Goal: Task Accomplishment & Management: Complete application form

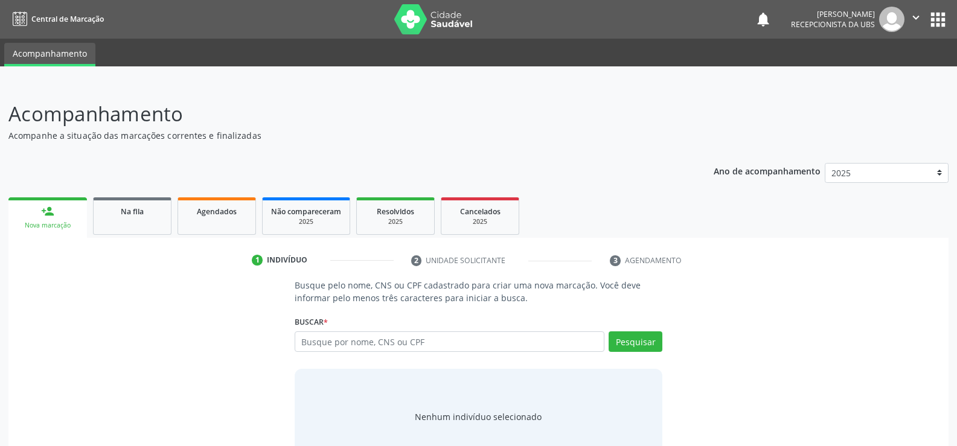
click at [478, 345] on input "text" at bounding box center [450, 342] width 310 height 21
type input "706507308454397"
click at [631, 346] on button "Pesquisar" at bounding box center [636, 342] width 54 height 21
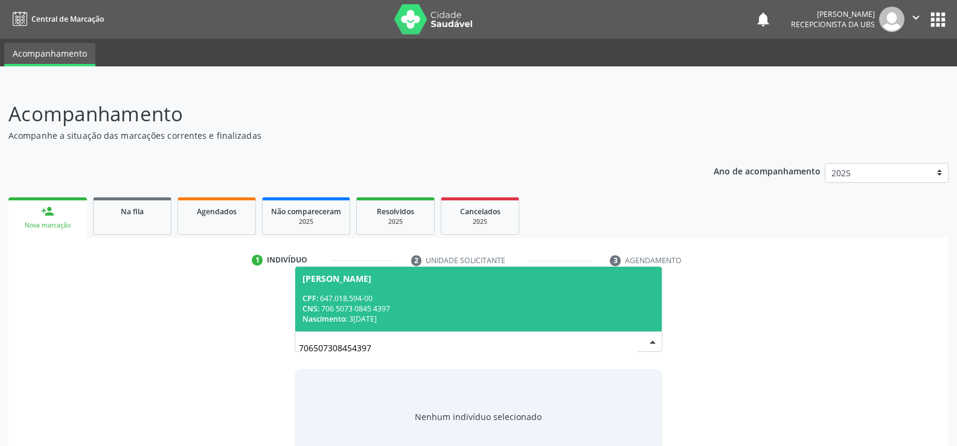
click at [613, 302] on div "CPF: 647.018.594-00" at bounding box center [479, 298] width 352 height 10
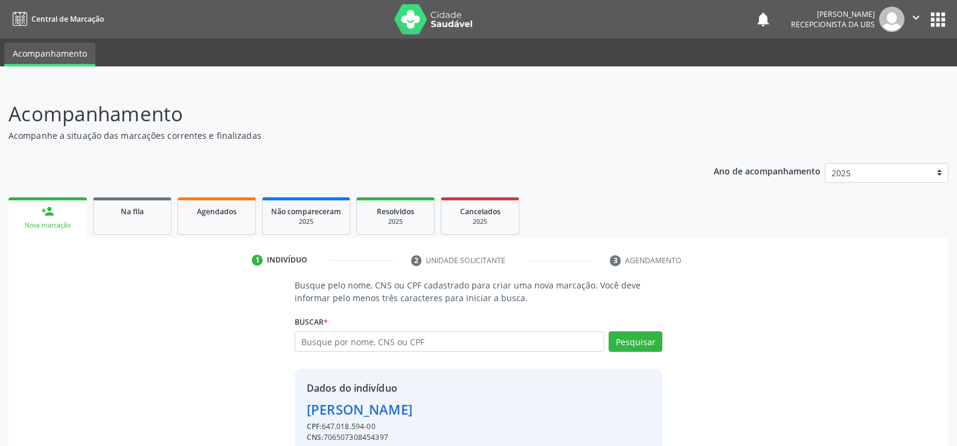
scroll to position [55, 0]
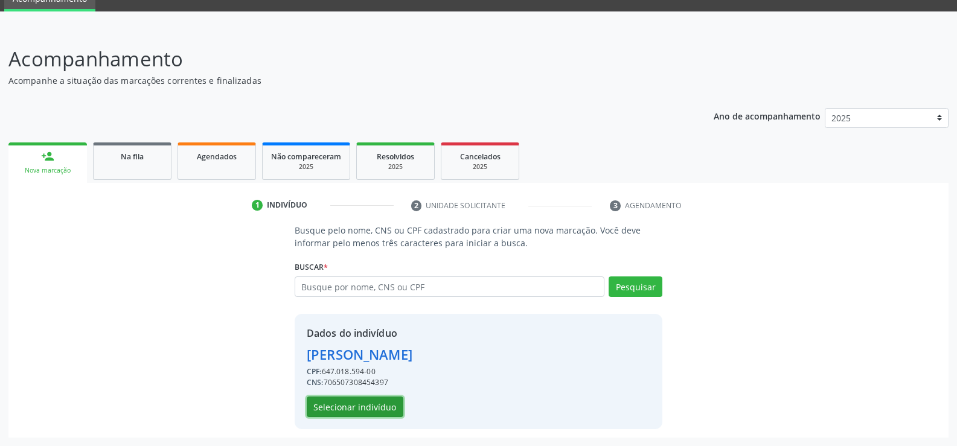
click at [381, 406] on button "Selecionar indivíduo" at bounding box center [355, 407] width 97 height 21
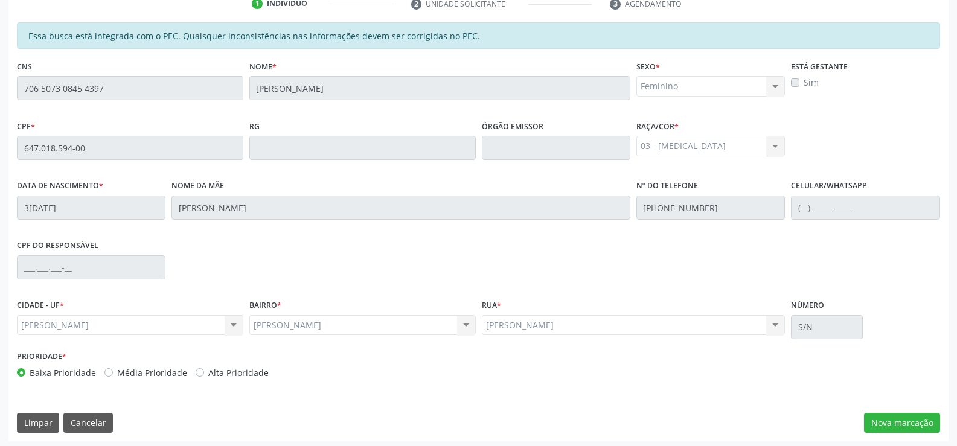
scroll to position [260, 0]
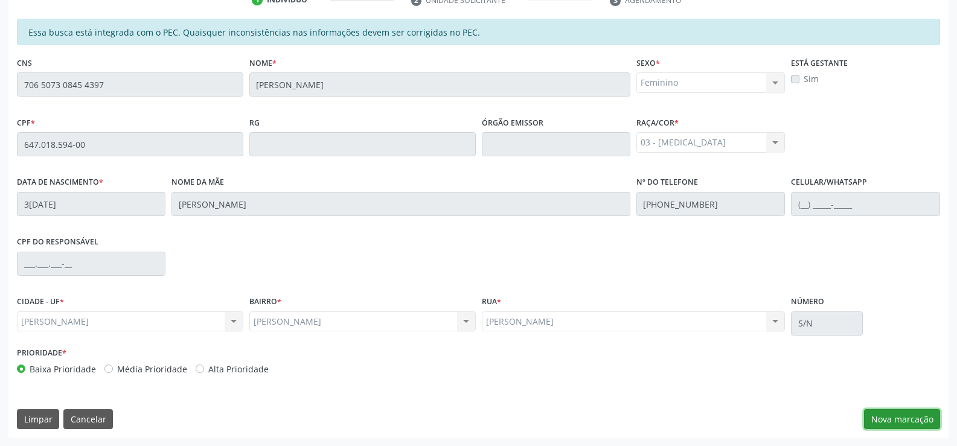
click at [905, 419] on button "Nova marcação" at bounding box center [902, 419] width 76 height 21
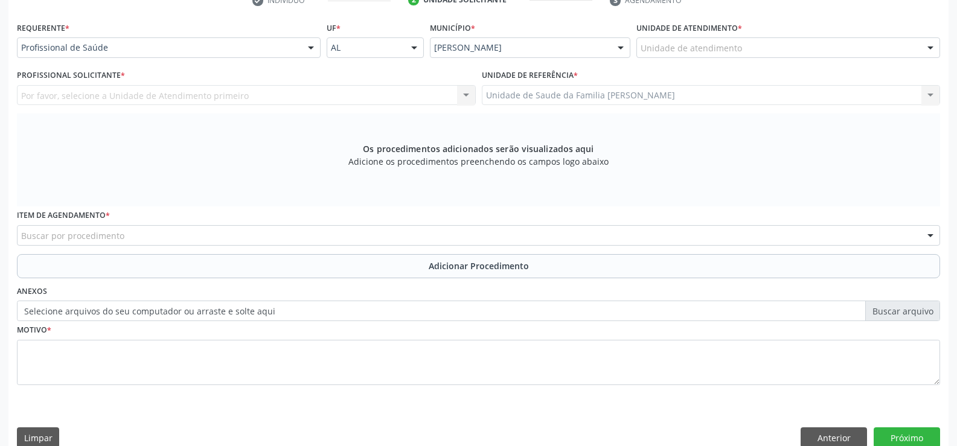
scroll to position [261, 0]
click at [312, 47] on div at bounding box center [311, 47] width 18 height 21
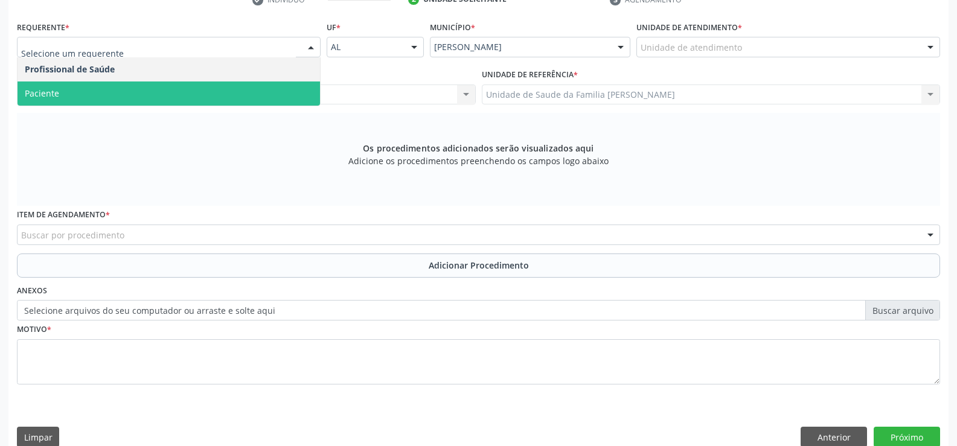
click at [232, 100] on span "Paciente" at bounding box center [169, 94] width 303 height 24
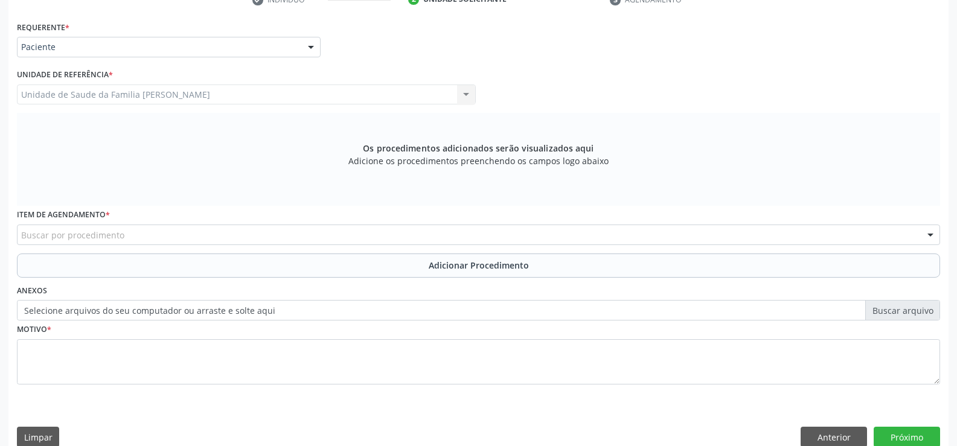
click at [217, 236] on div "Buscar por procedimento" at bounding box center [478, 235] width 923 height 21
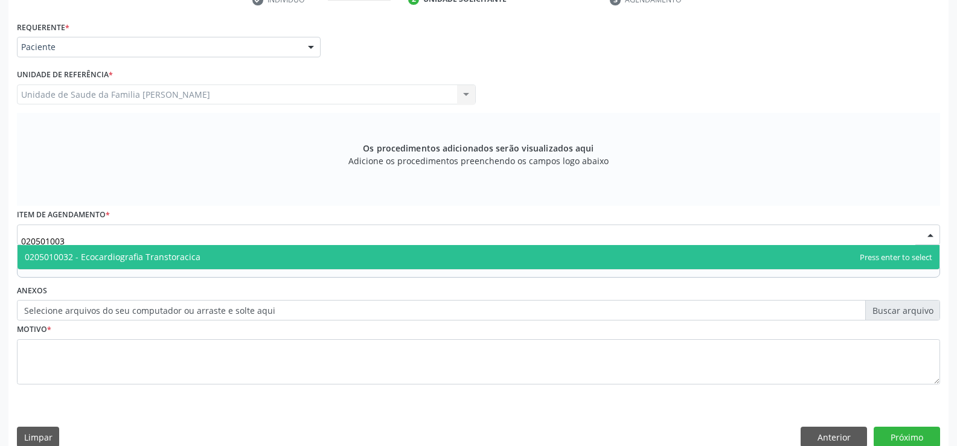
type input "0205010032"
click at [370, 261] on span "0205010032 - Ecocardiografia Transtoracica" at bounding box center [479, 257] width 922 height 24
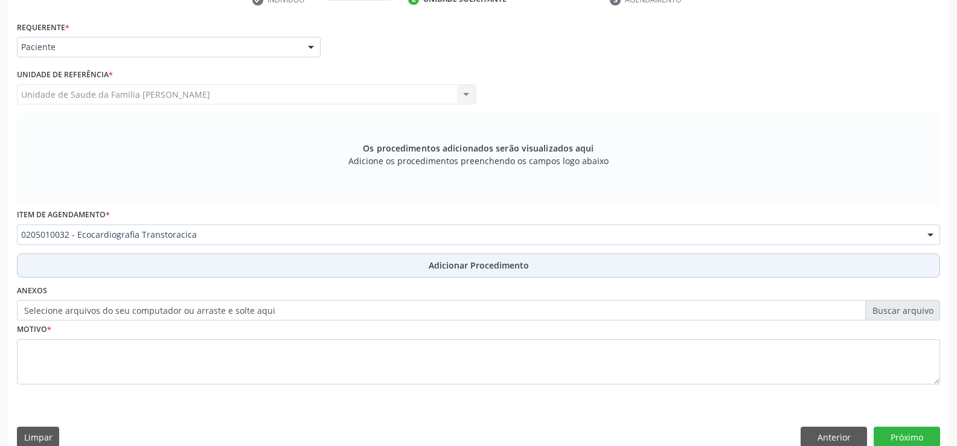
click at [447, 266] on span "Adicionar Procedimento" at bounding box center [479, 265] width 100 height 13
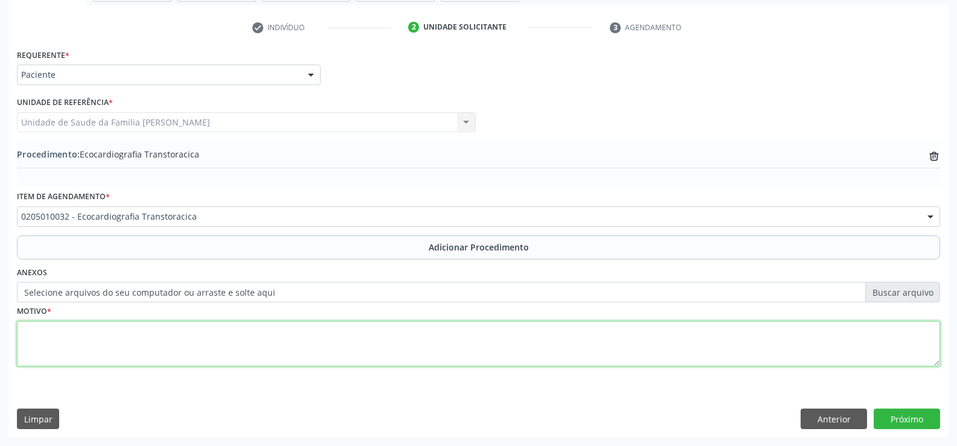
click at [271, 354] on textarea at bounding box center [478, 344] width 923 height 46
type textarea "HISTÓRICO DE 6CATETERISMOS CARDÍACOS"
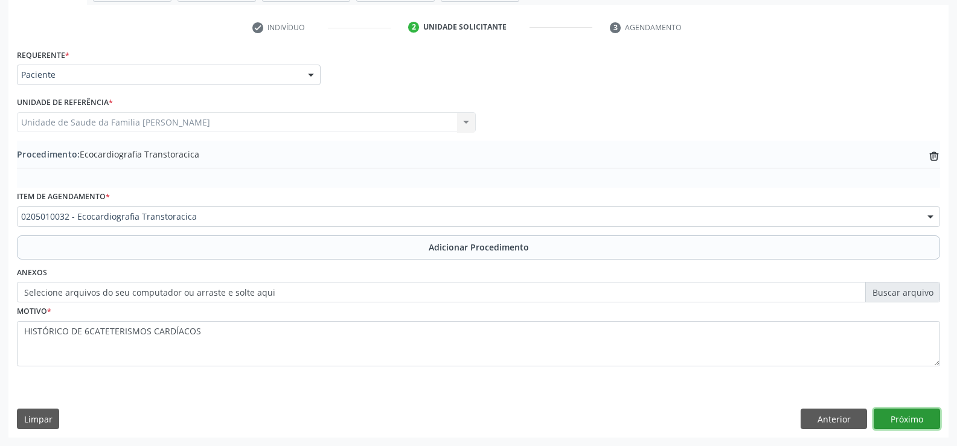
click at [911, 422] on button "Próximo" at bounding box center [907, 419] width 66 height 21
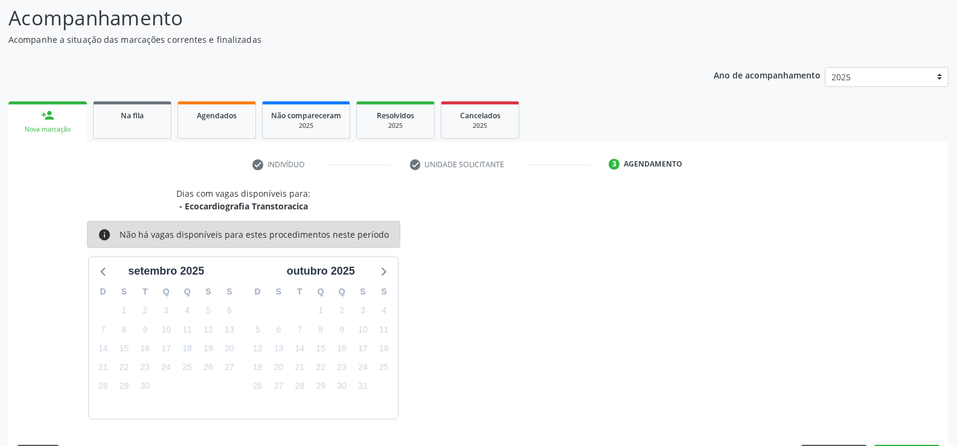
scroll to position [132, 0]
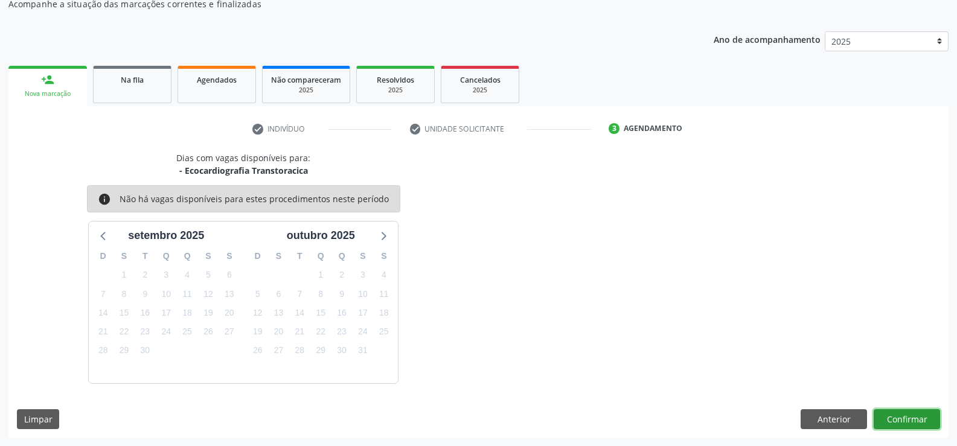
click at [909, 422] on button "Confirmar" at bounding box center [907, 419] width 66 height 21
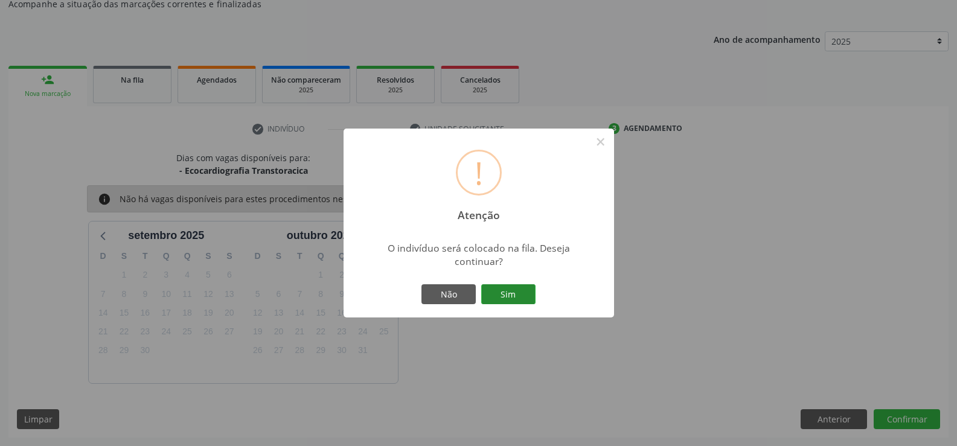
click at [510, 298] on button "Sim" at bounding box center [508, 294] width 54 height 21
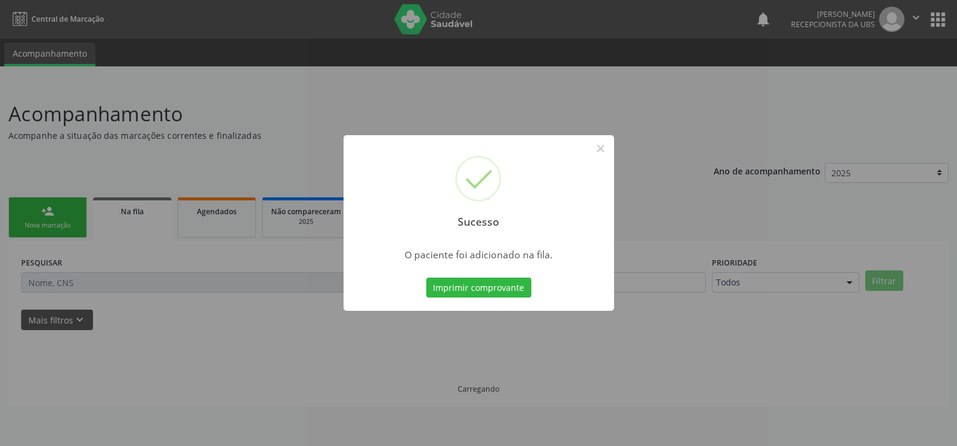
scroll to position [0, 0]
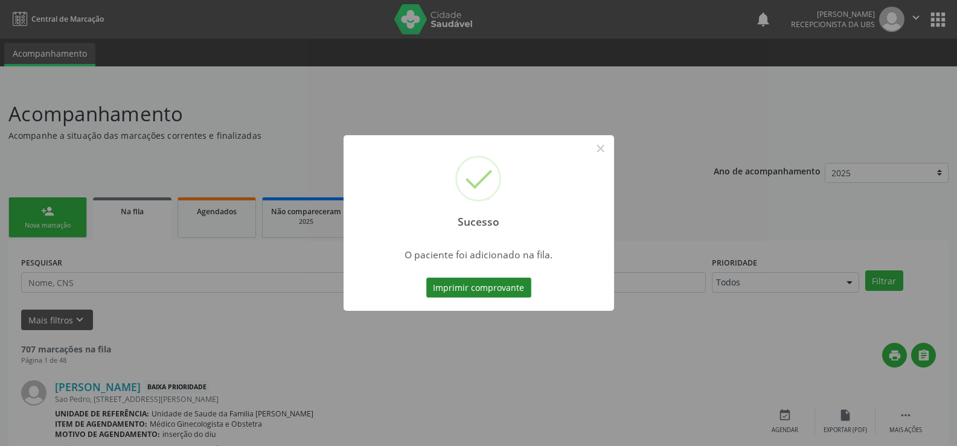
click at [487, 289] on button "Imprimir comprovante" at bounding box center [478, 288] width 105 height 21
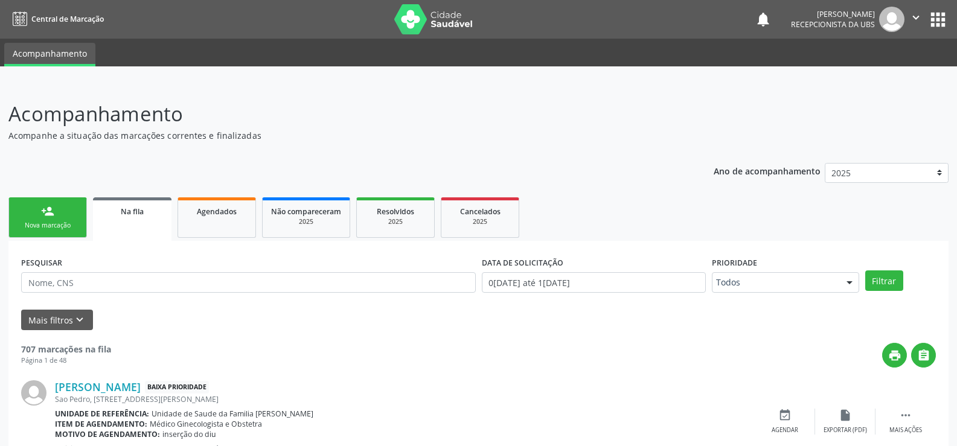
click at [60, 223] on div "Nova marcação" at bounding box center [48, 225] width 60 height 9
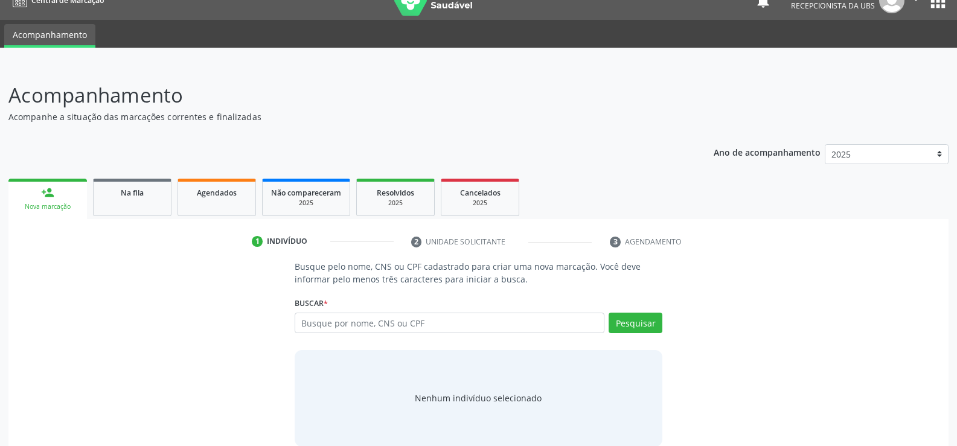
scroll to position [36, 0]
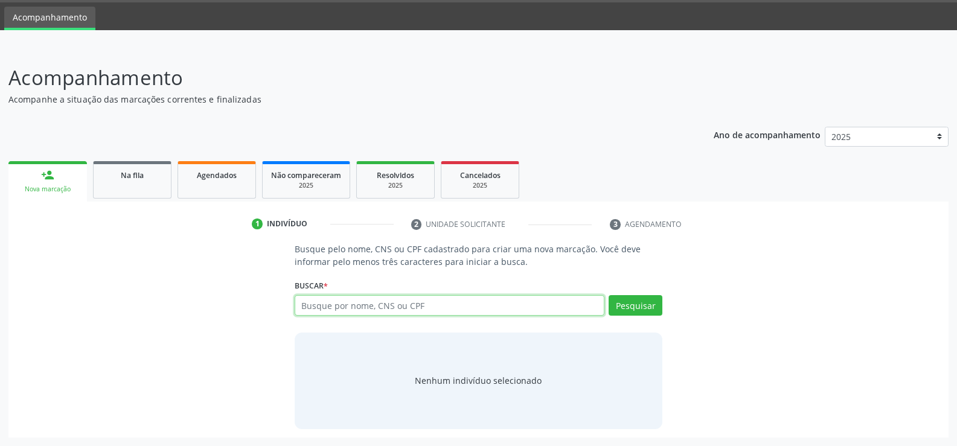
click at [441, 308] on input "text" at bounding box center [450, 305] width 310 height 21
type input "706507308454397"
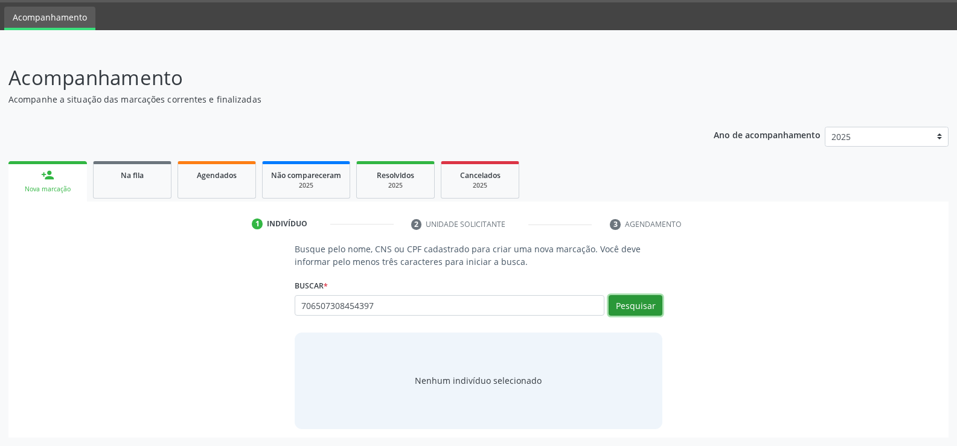
click at [644, 304] on button "Pesquisar" at bounding box center [636, 305] width 54 height 21
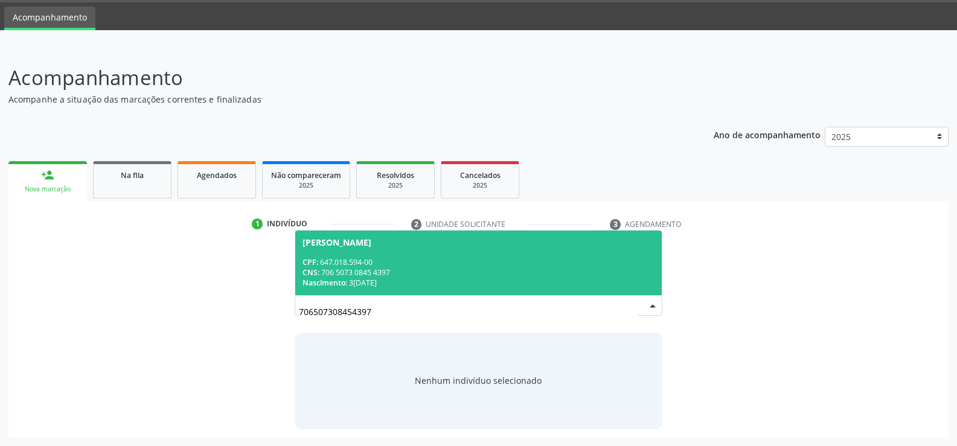
click at [483, 269] on div "CNS: 706 5073 0845 4397" at bounding box center [479, 273] width 352 height 10
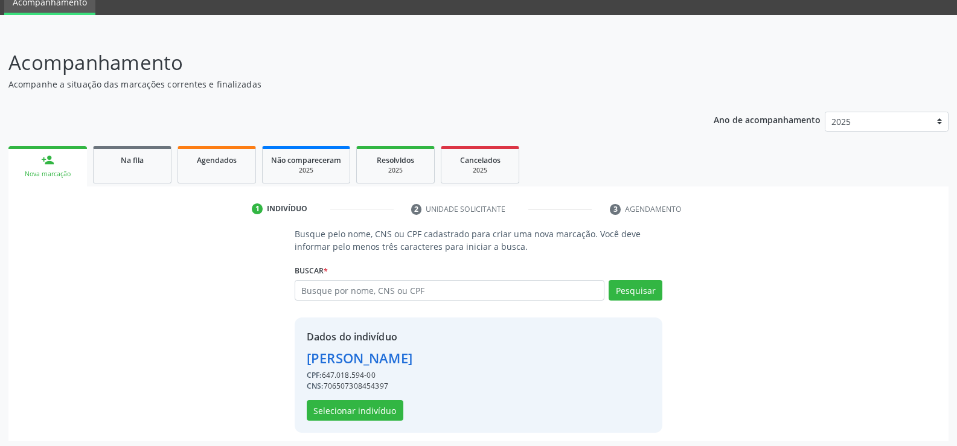
scroll to position [55, 0]
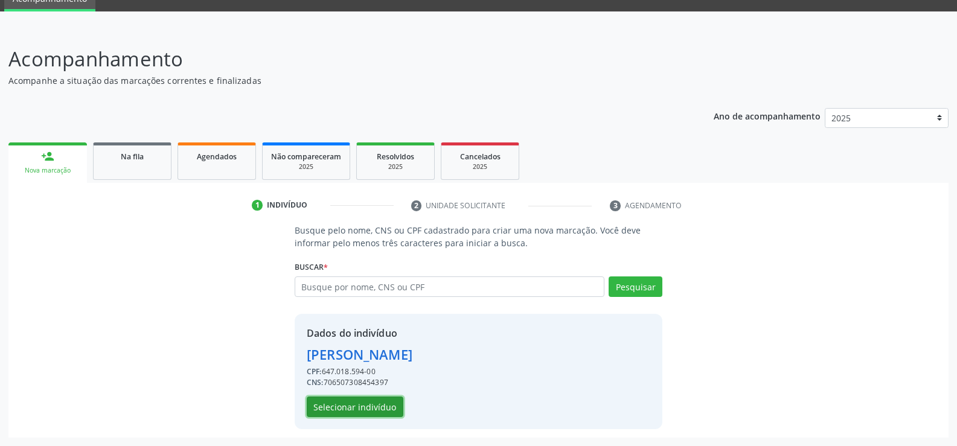
click at [351, 407] on button "Selecionar indivíduo" at bounding box center [355, 407] width 97 height 21
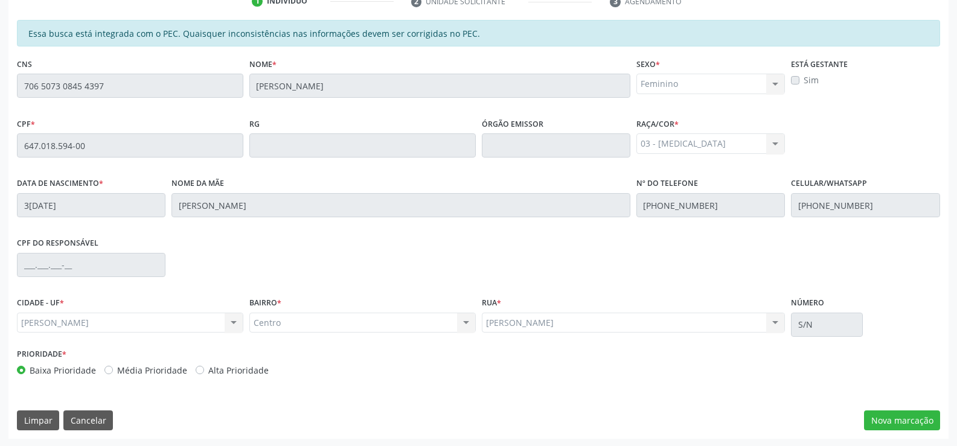
scroll to position [260, 0]
click at [902, 422] on button "Nova marcação" at bounding box center [902, 419] width 76 height 21
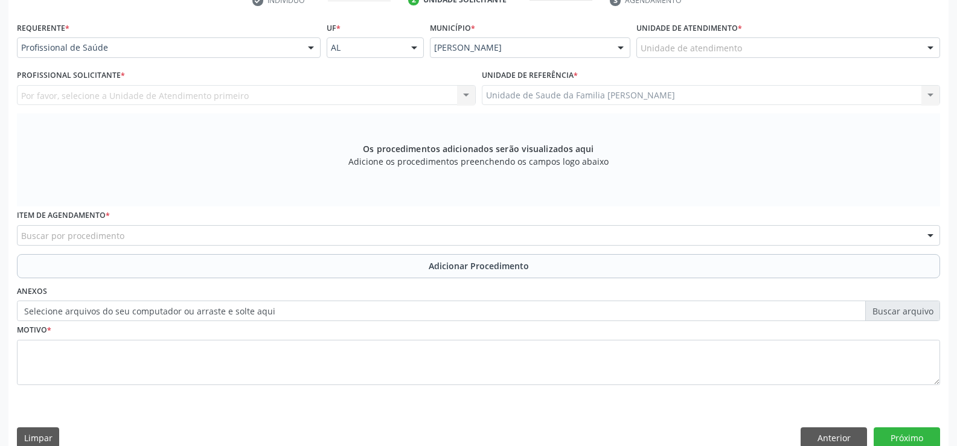
scroll to position [261, 0]
click at [312, 48] on div at bounding box center [311, 47] width 18 height 21
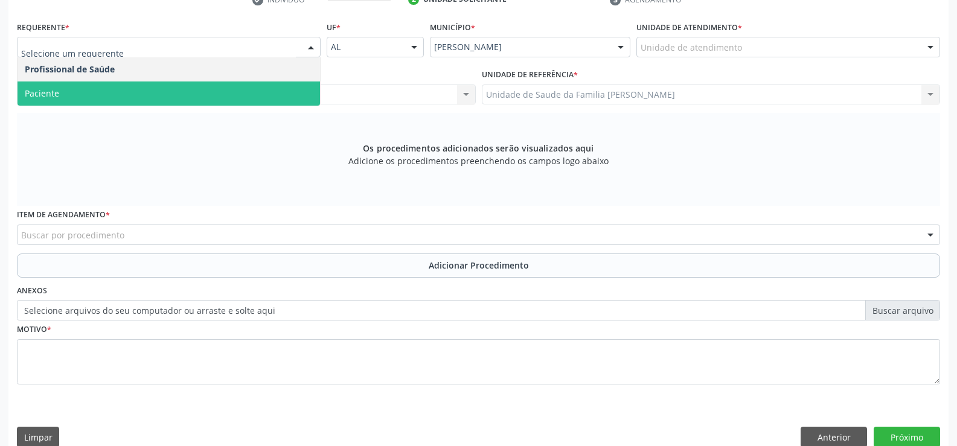
click at [255, 94] on span "Paciente" at bounding box center [169, 94] width 303 height 24
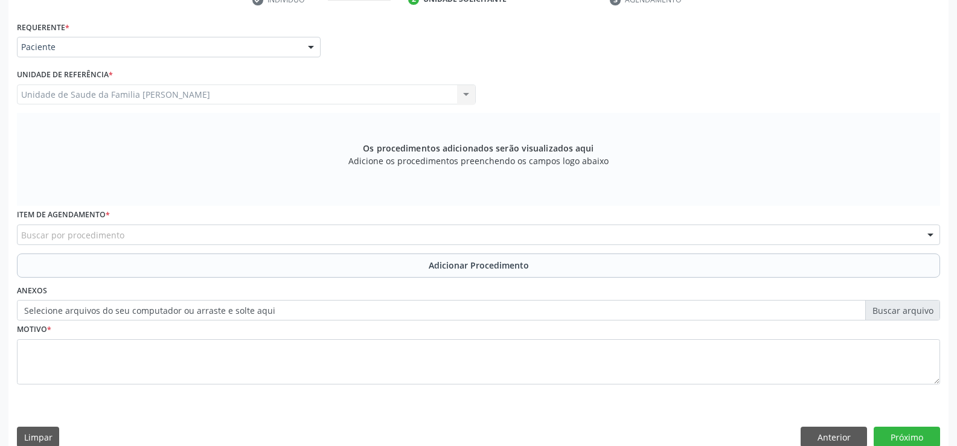
click at [281, 237] on div "Buscar por procedimento" at bounding box center [478, 235] width 923 height 21
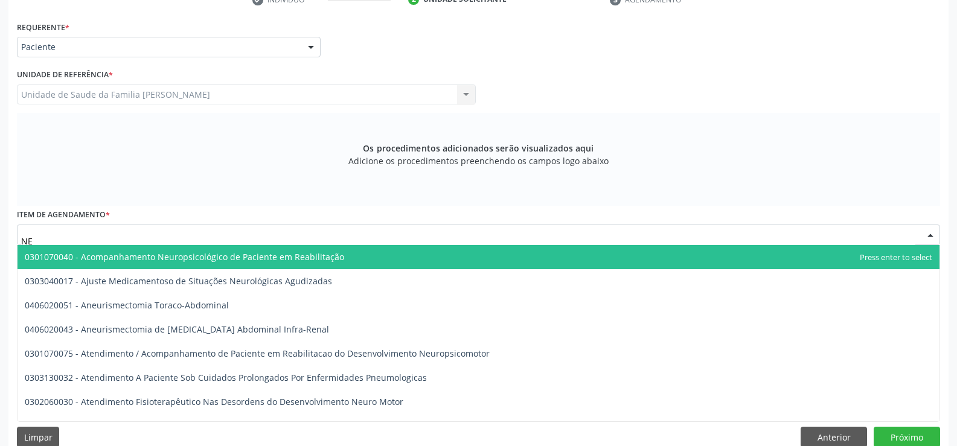
type input "N"
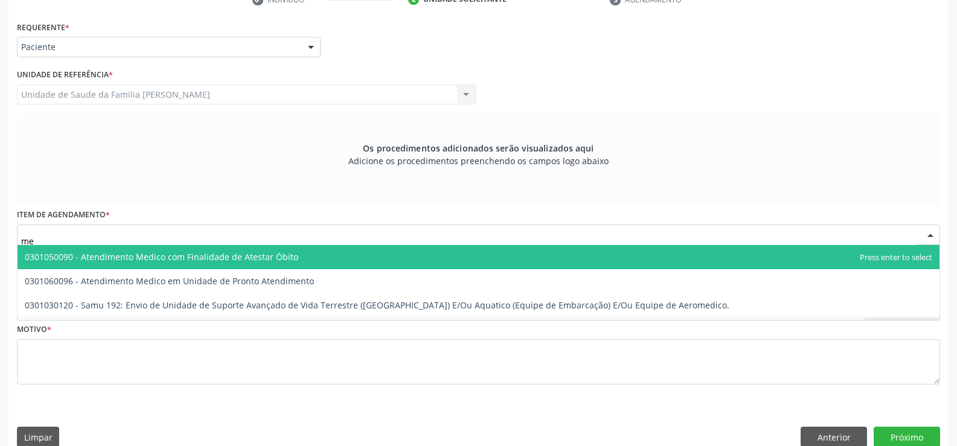
type input "m"
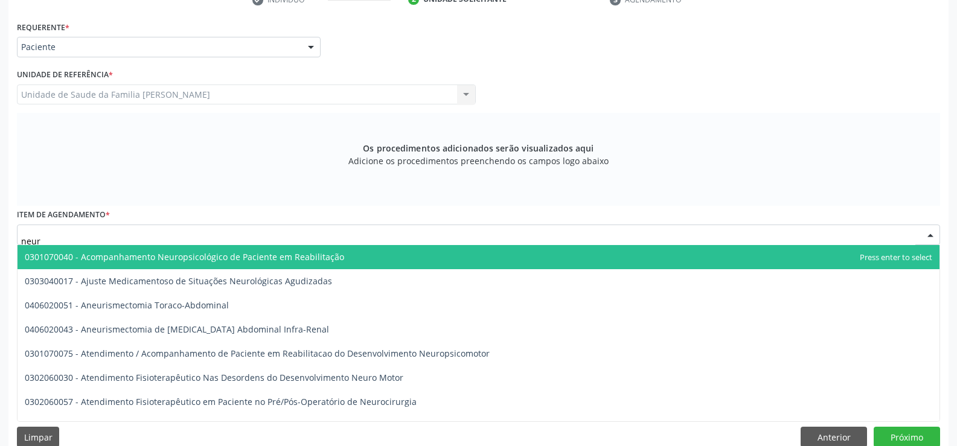
type input "neuro"
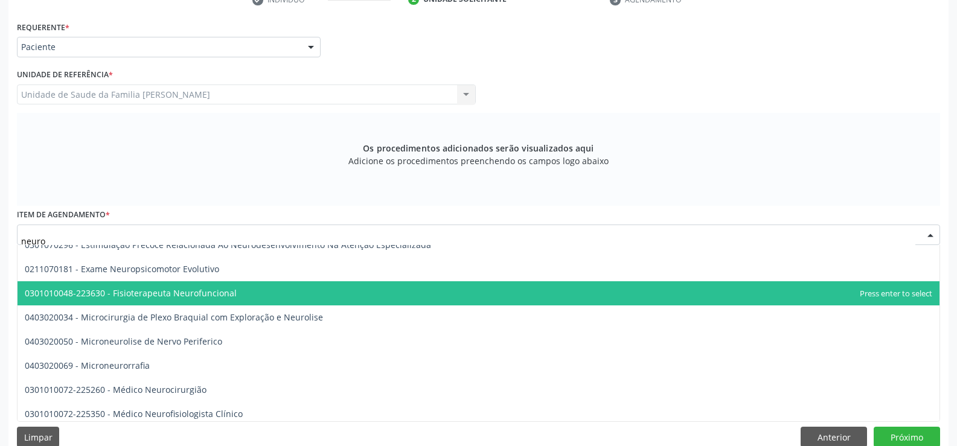
scroll to position [362, 0]
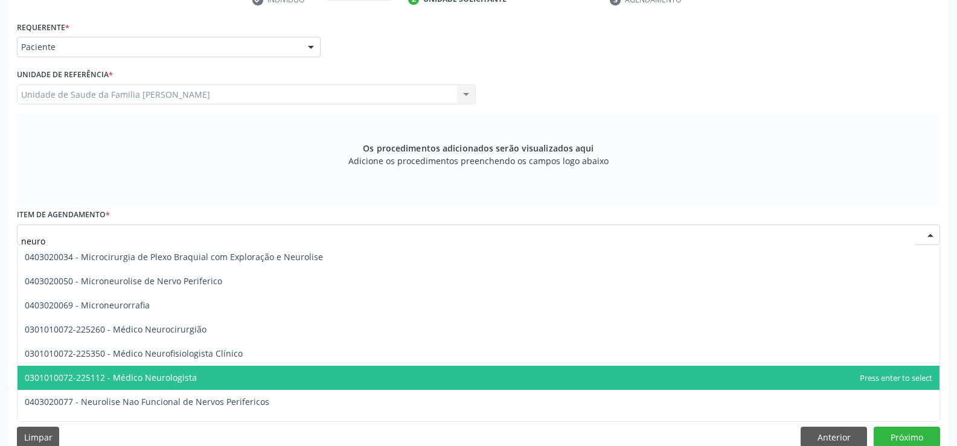
click at [181, 377] on span "0301010072-225112 - Médico Neurologista" at bounding box center [111, 377] width 172 height 11
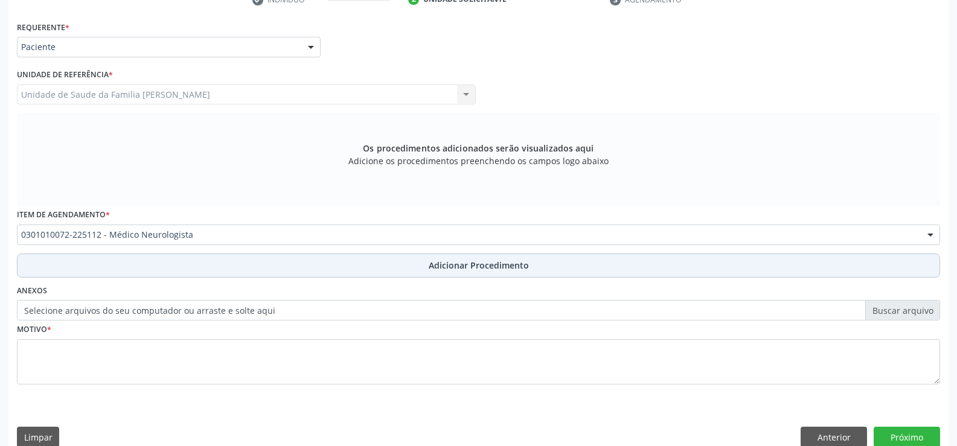
click at [492, 265] on span "Adicionar Procedimento" at bounding box center [479, 265] width 100 height 13
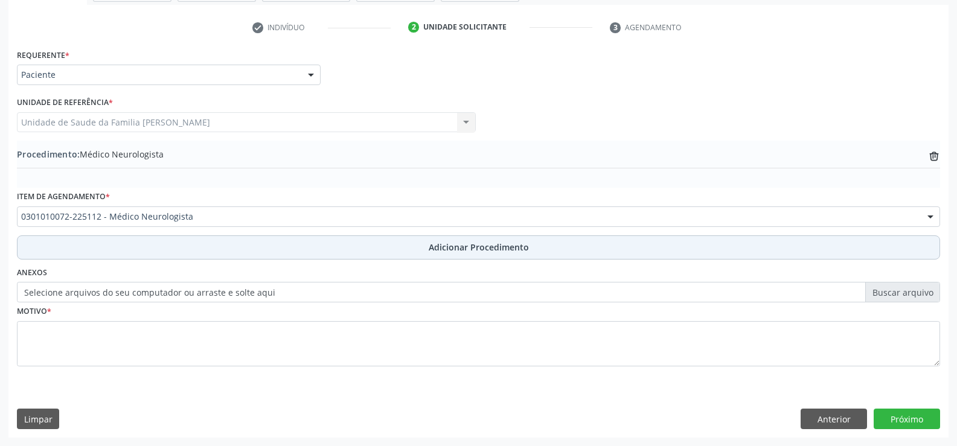
scroll to position [233, 0]
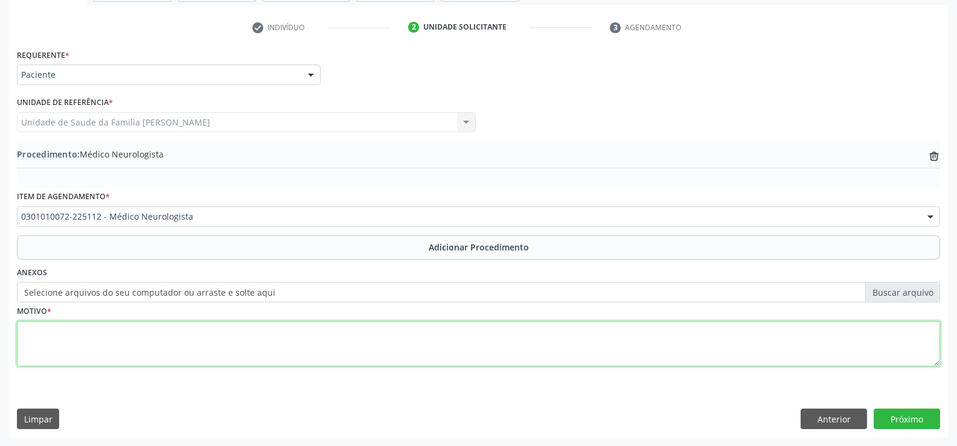
click at [273, 346] on textarea at bounding box center [478, 344] width 923 height 46
type textarea "G35 ESCLEROSE MÚLTIPLA"
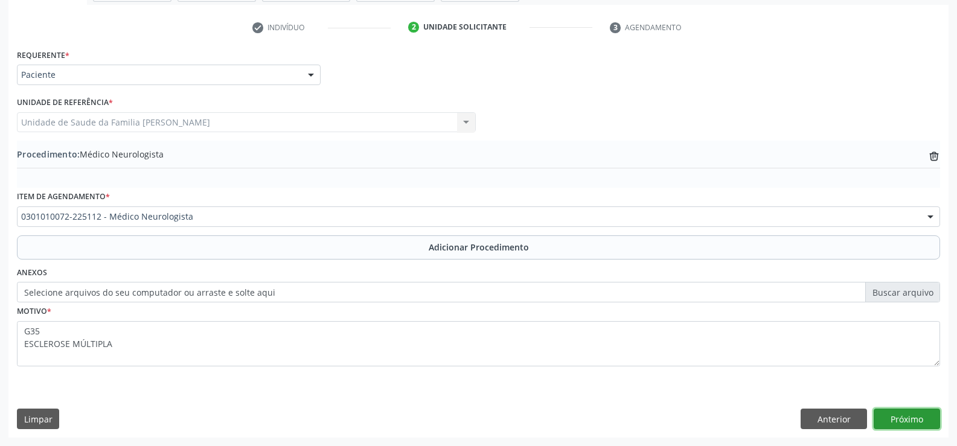
click at [898, 421] on button "Próximo" at bounding box center [907, 419] width 66 height 21
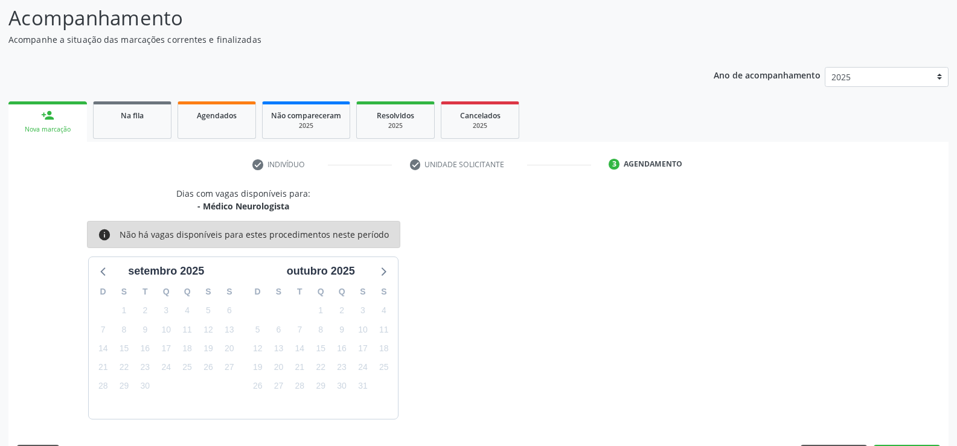
scroll to position [132, 0]
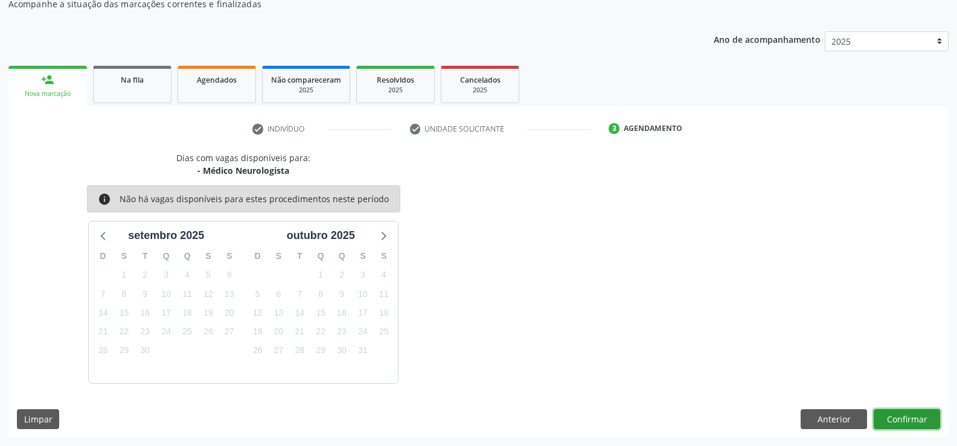
click at [898, 421] on button "Confirmar" at bounding box center [907, 419] width 66 height 21
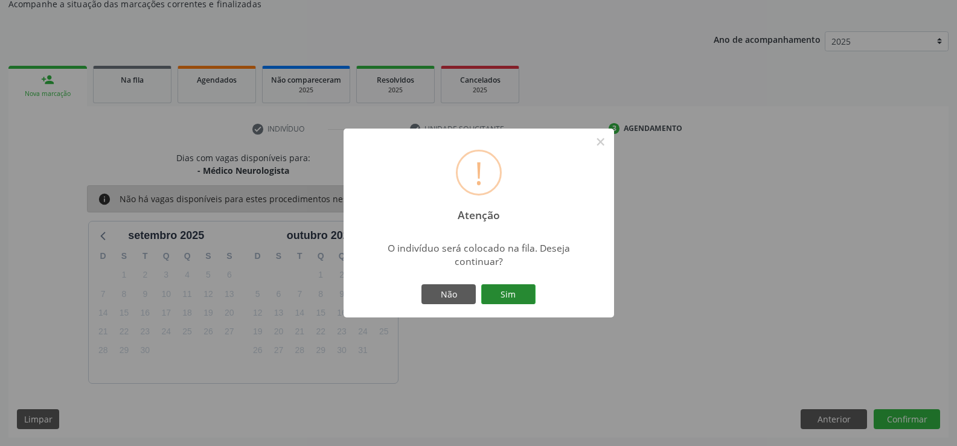
click at [510, 296] on button "Sim" at bounding box center [508, 294] width 54 height 21
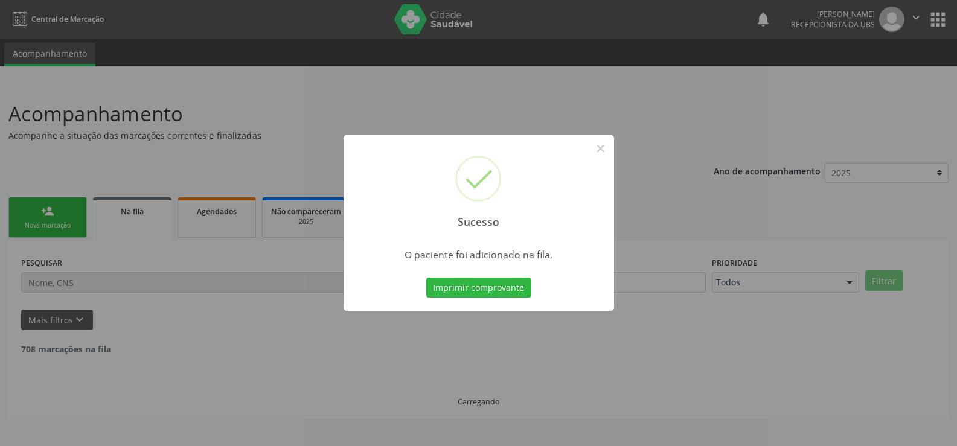
scroll to position [0, 0]
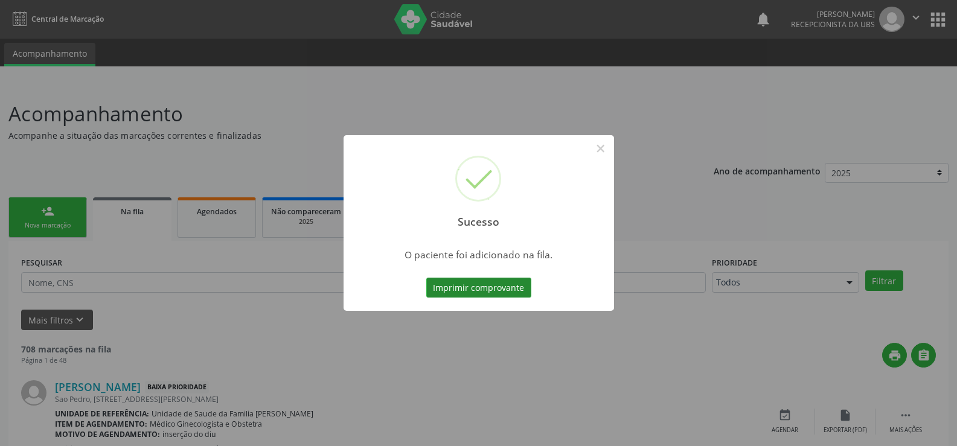
click at [499, 289] on button "Imprimir comprovante" at bounding box center [478, 288] width 105 height 21
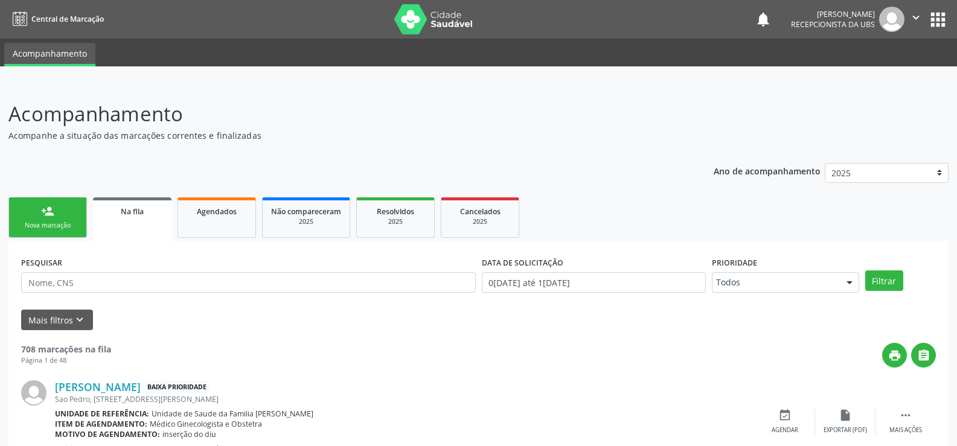
click at [58, 210] on link "person_add Nova marcação" at bounding box center [47, 217] width 79 height 40
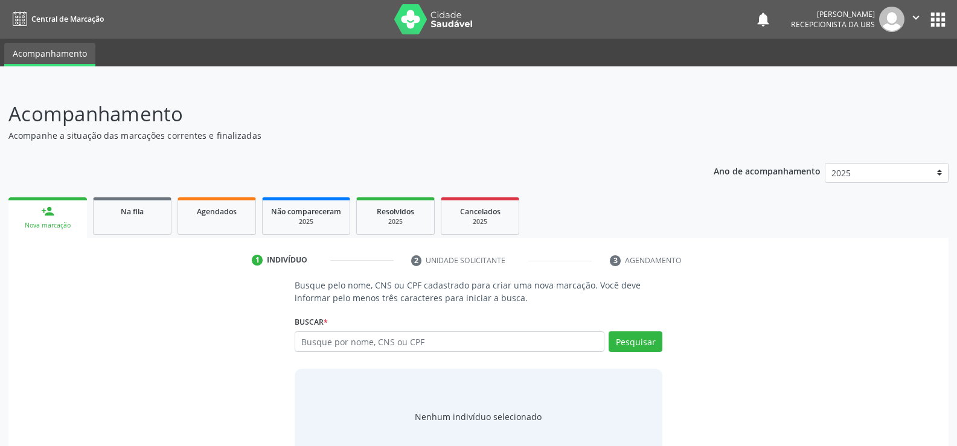
scroll to position [36, 0]
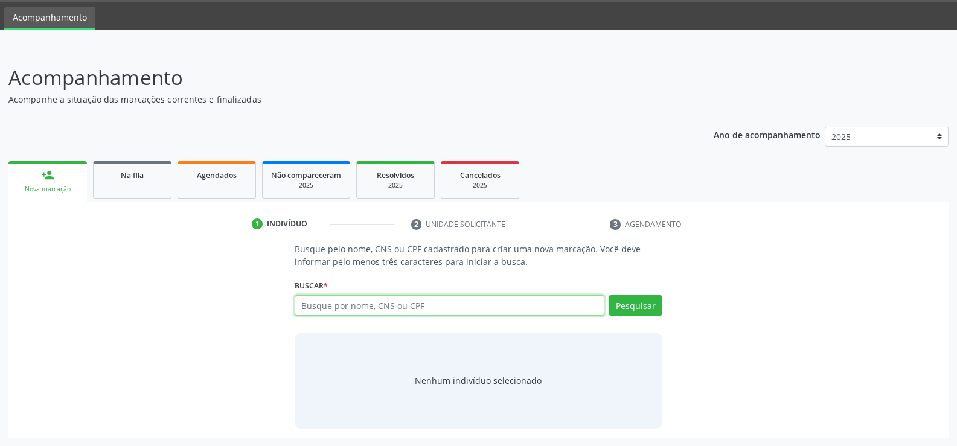
click at [444, 307] on input "text" at bounding box center [450, 305] width 310 height 21
type input "704805019467545"
click at [629, 305] on button "Pesquisar" at bounding box center [636, 305] width 54 height 21
type input "704805019467545"
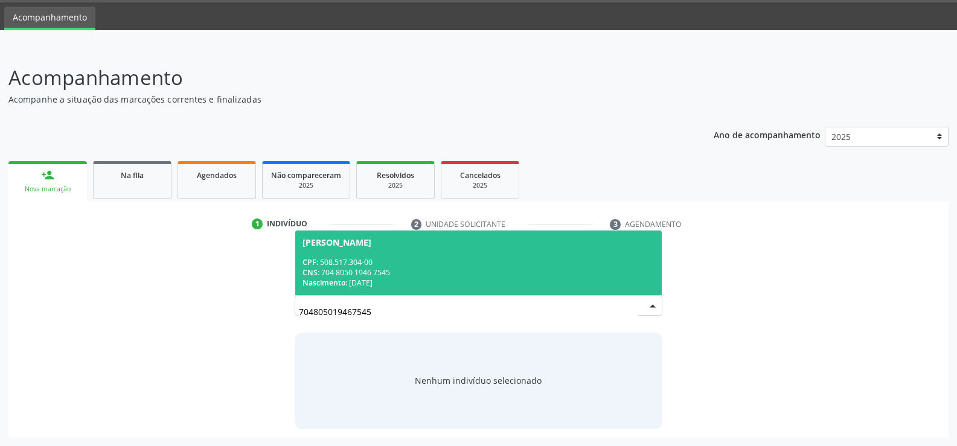
click at [452, 266] on div "CPF: 508.517.304-00" at bounding box center [479, 262] width 352 height 10
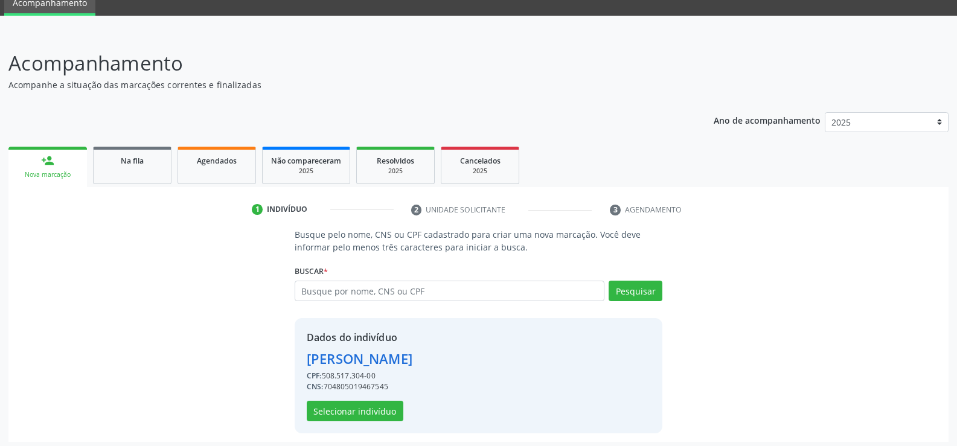
scroll to position [55, 0]
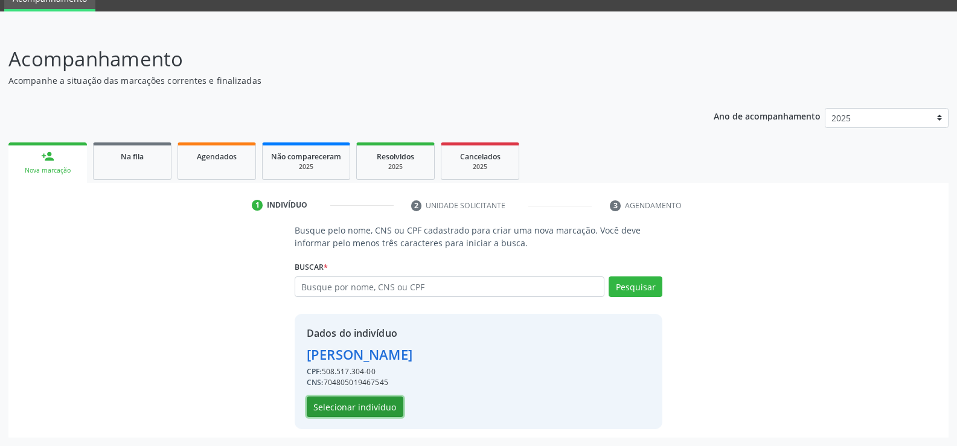
click at [363, 409] on button "Selecionar indivíduo" at bounding box center [355, 407] width 97 height 21
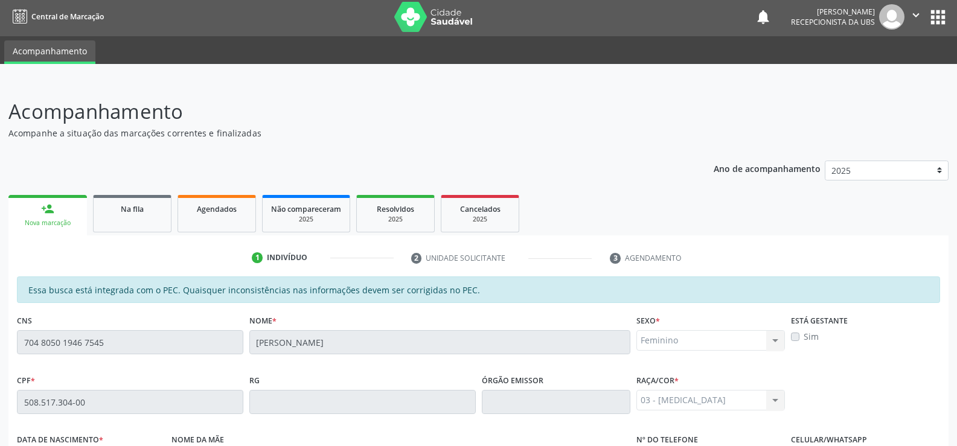
scroll to position [0, 0]
